Goal: Information Seeking & Learning: Learn about a topic

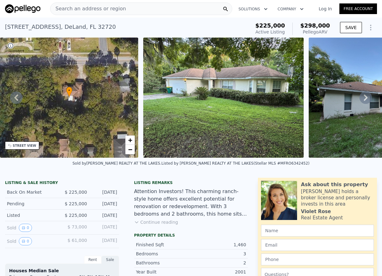
click at [104, 9] on span "Search an address or region" at bounding box center [88, 9] width 76 height 8
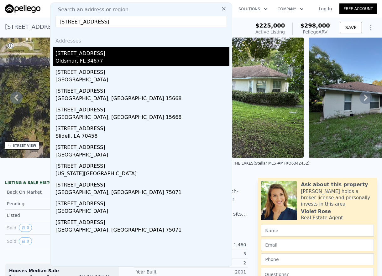
type input "[STREET_ADDRESS]"
click at [88, 54] on div "[STREET_ADDRESS]" at bounding box center [142, 52] width 174 height 10
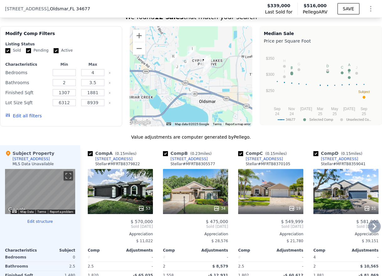
scroll to position [687, 0]
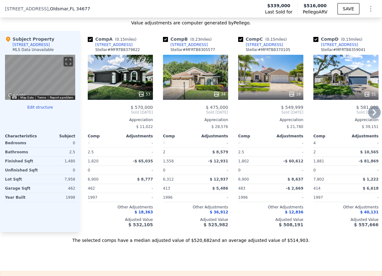
click at [110, 96] on div at bounding box center [120, 94] width 65 height 11
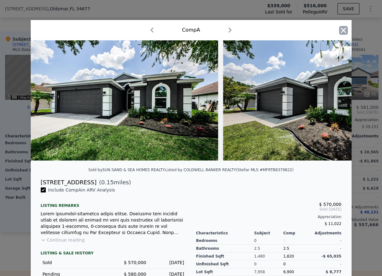
click at [339, 31] on icon "button" at bounding box center [343, 30] width 9 height 9
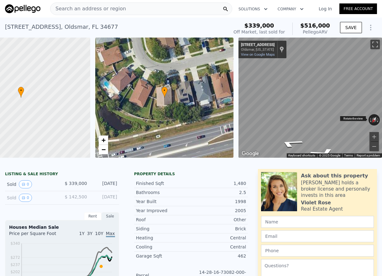
click at [357, 119] on div "← Move left → Move right ↑ Move up ↓ Move down + Zoom in - Zoom out [STREET_ADD…" at bounding box center [311, 98] width 144 height 120
click at [28, 189] on button "0" at bounding box center [25, 185] width 13 height 8
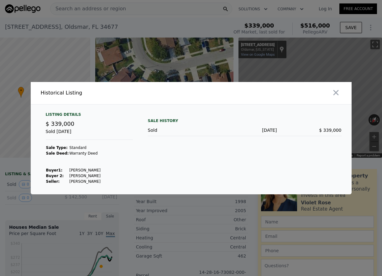
drag, startPoint x: 333, startPoint y: 92, endPoint x: 305, endPoint y: 77, distance: 32.4
click at [305, 77] on div "​ Historical Listing Listing Details $ 339,000 Sold [DATE] Sale Type: Standard …" at bounding box center [191, 138] width 382 height 276
click at [334, 91] on icon "button" at bounding box center [335, 92] width 5 height 5
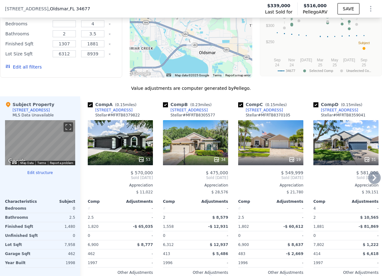
scroll to position [651, 0]
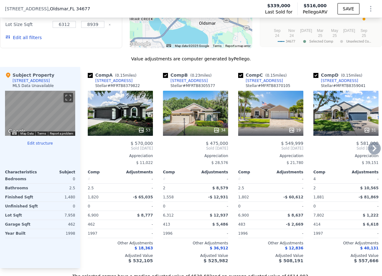
click at [271, 127] on div "19" at bounding box center [270, 113] width 65 height 45
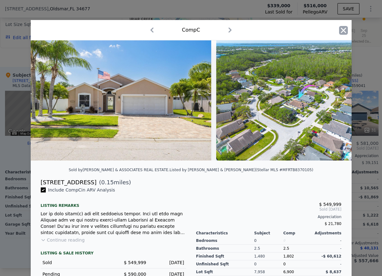
click at [339, 30] on icon "button" at bounding box center [343, 30] width 9 height 9
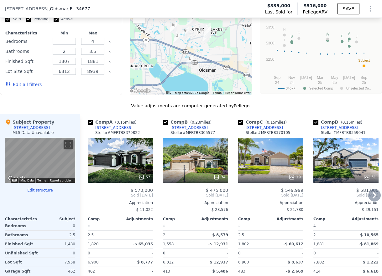
scroll to position [656, 0]
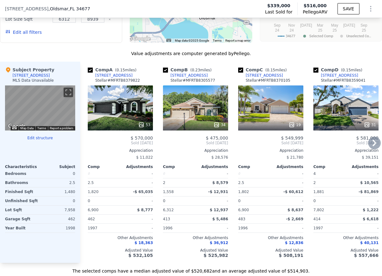
click at [369, 148] on icon at bounding box center [374, 143] width 13 height 13
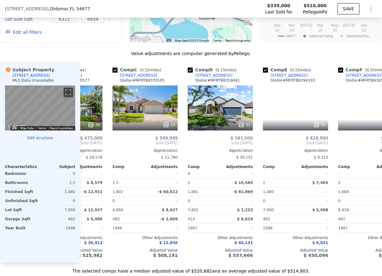
scroll to position [0, 150]
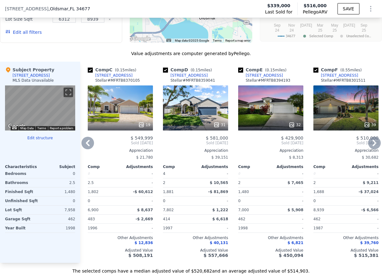
click at [370, 148] on icon at bounding box center [374, 143] width 13 height 13
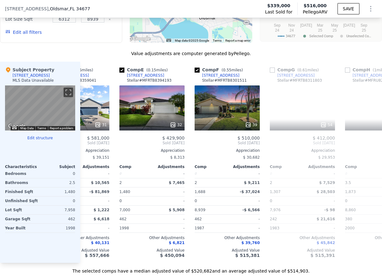
scroll to position [0, 301]
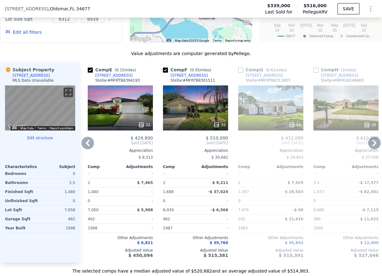
click at [370, 148] on icon at bounding box center [374, 143] width 13 height 13
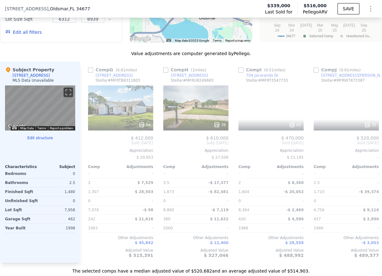
scroll to position [0, 451]
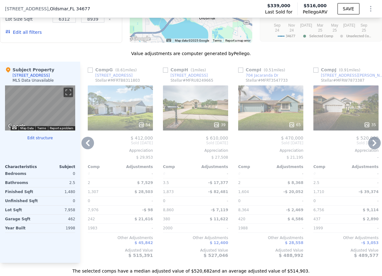
click at [89, 147] on icon at bounding box center [87, 143] width 13 height 13
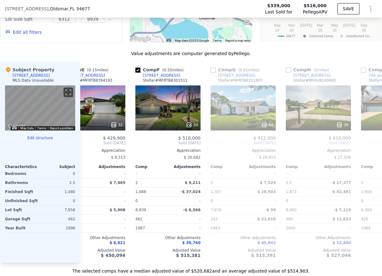
scroll to position [0, 301]
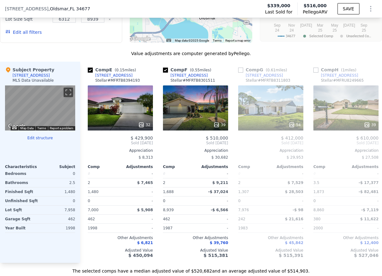
click at [89, 146] on span "Sold [DATE]" at bounding box center [120, 143] width 65 height 5
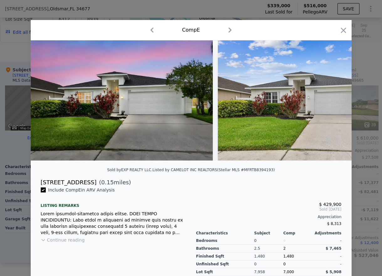
click at [89, 147] on img at bounding box center [122, 100] width 182 height 120
click at [341, 29] on icon "button" at bounding box center [343, 30] width 9 height 9
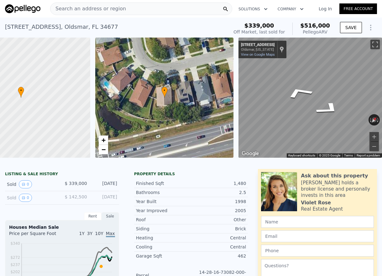
click at [223, 177] on div "Property details" at bounding box center [191, 174] width 114 height 5
